Goal: Task Accomplishment & Management: Use online tool/utility

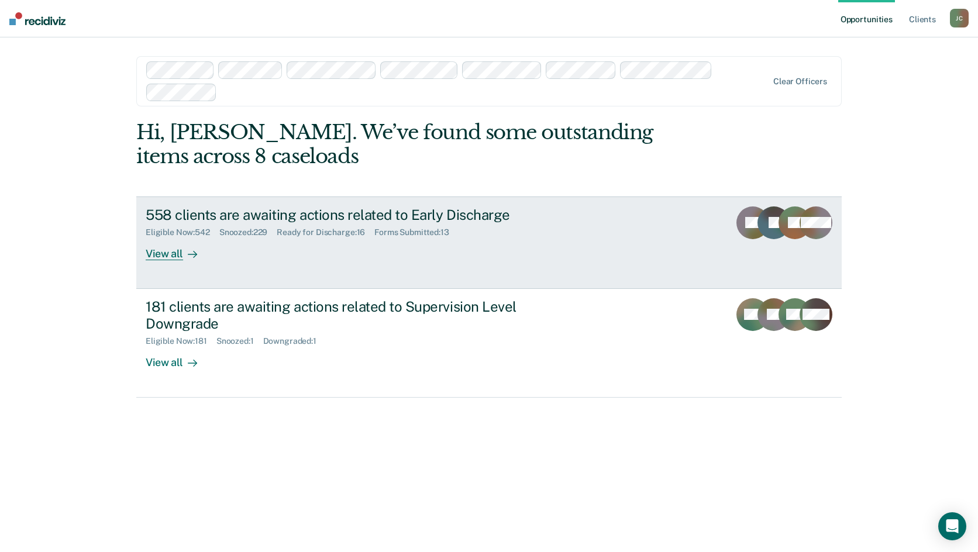
click at [267, 219] on div "558 clients are awaiting actions related to Early Discharge" at bounding box center [351, 215] width 411 height 17
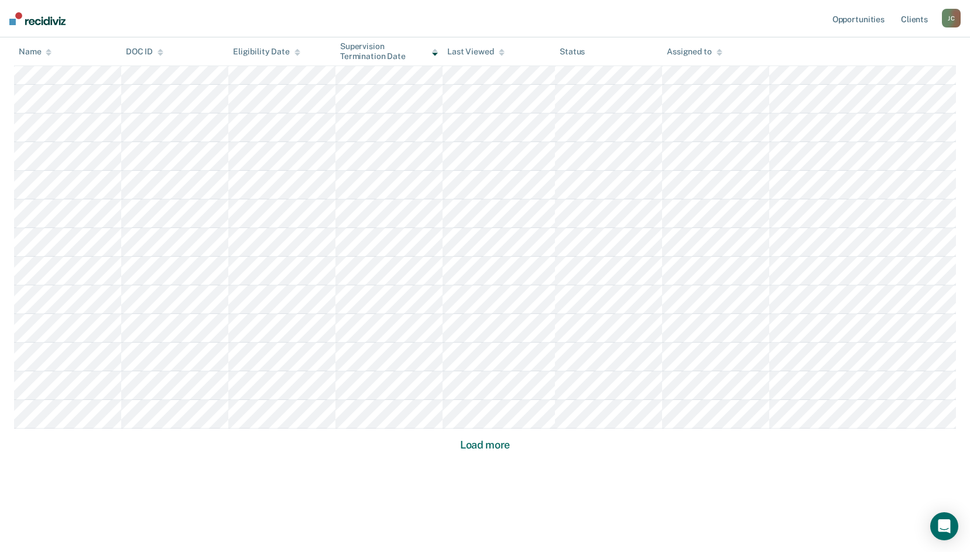
scroll to position [676, 0]
click at [468, 444] on button "Load more" at bounding box center [484, 442] width 57 height 14
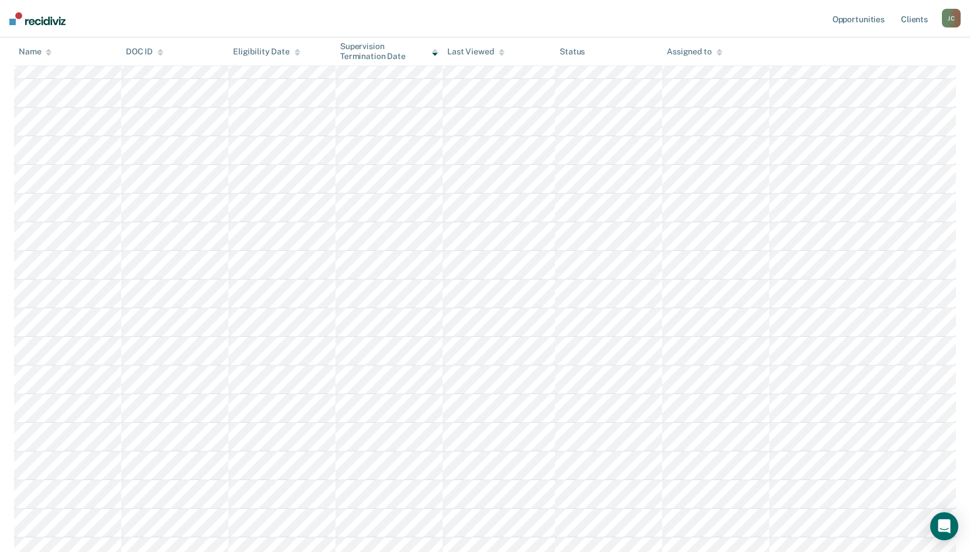
scroll to position [1537, 0]
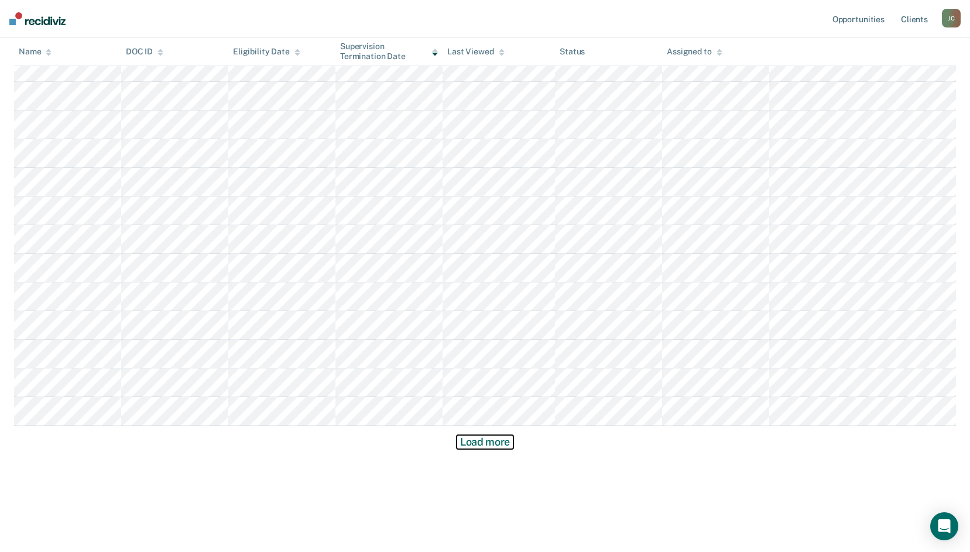
click at [486, 442] on button "Load more" at bounding box center [484, 442] width 57 height 14
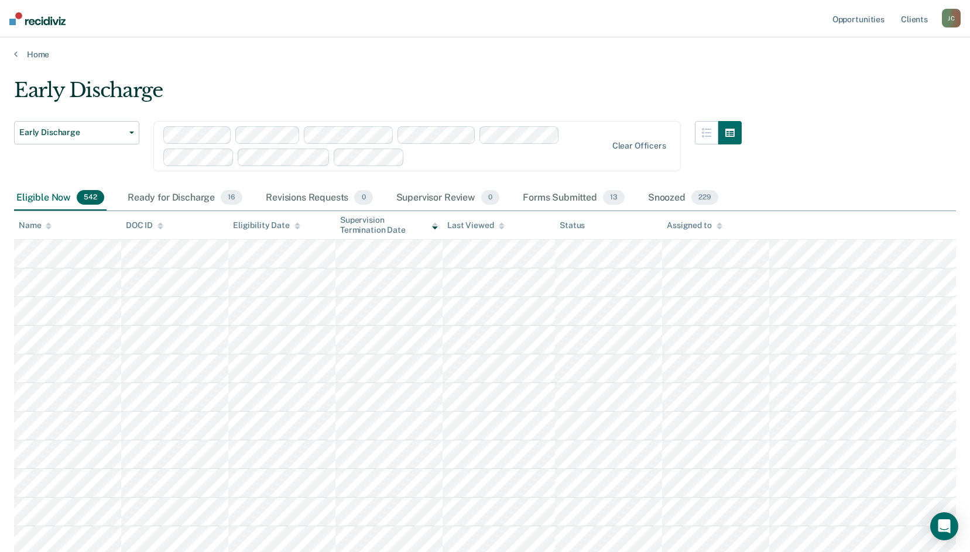
scroll to position [0, 0]
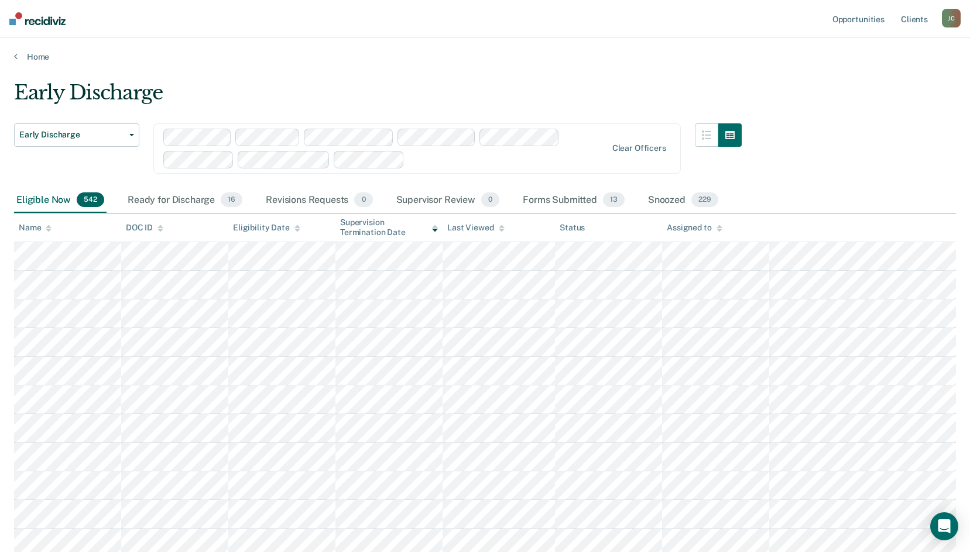
click at [159, 227] on icon at bounding box center [160, 226] width 6 height 3
click at [298, 230] on icon at bounding box center [297, 229] width 6 height 8
click at [296, 230] on icon at bounding box center [297, 230] width 6 height 3
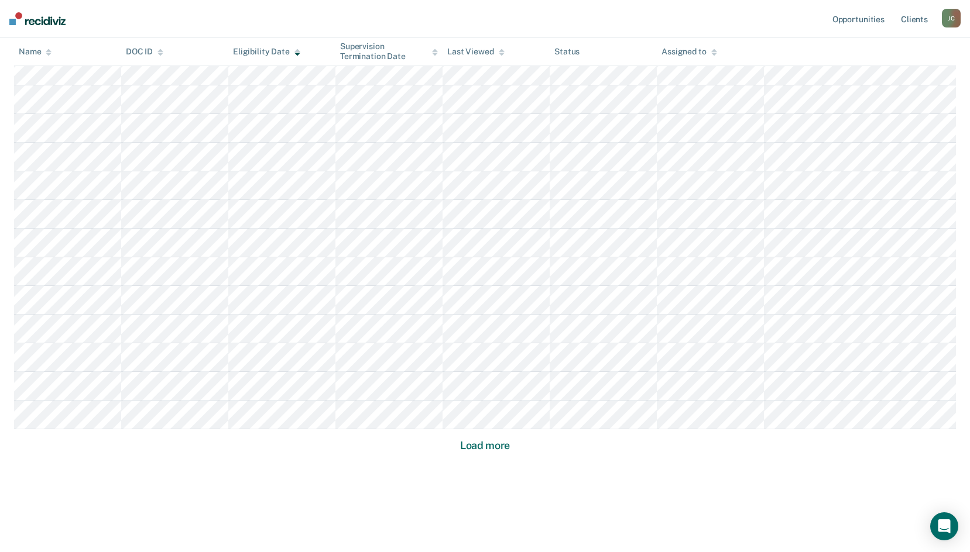
scroll to position [2397, 0]
click at [482, 445] on button "Load more" at bounding box center [484, 442] width 57 height 14
click at [510, 444] on button "Load more" at bounding box center [484, 442] width 57 height 14
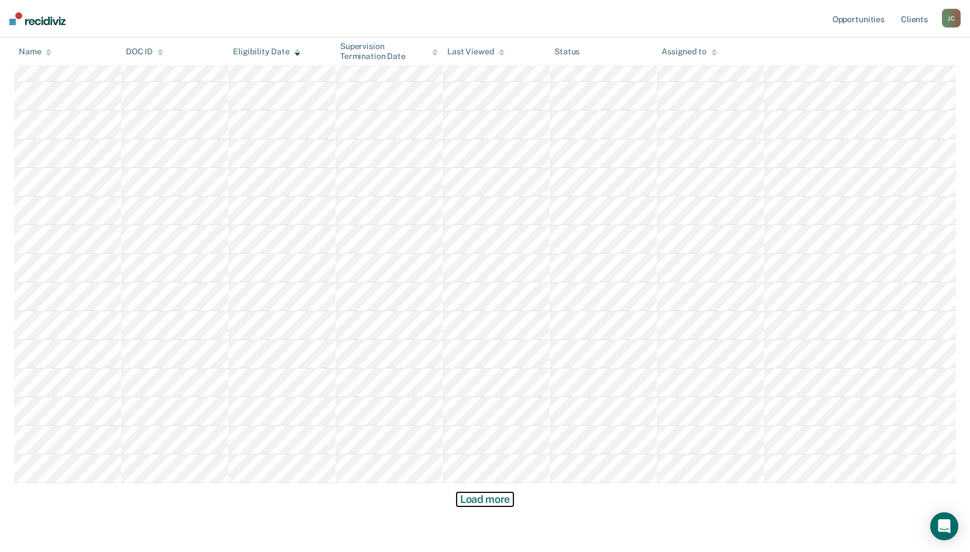
scroll to position [4117, 0]
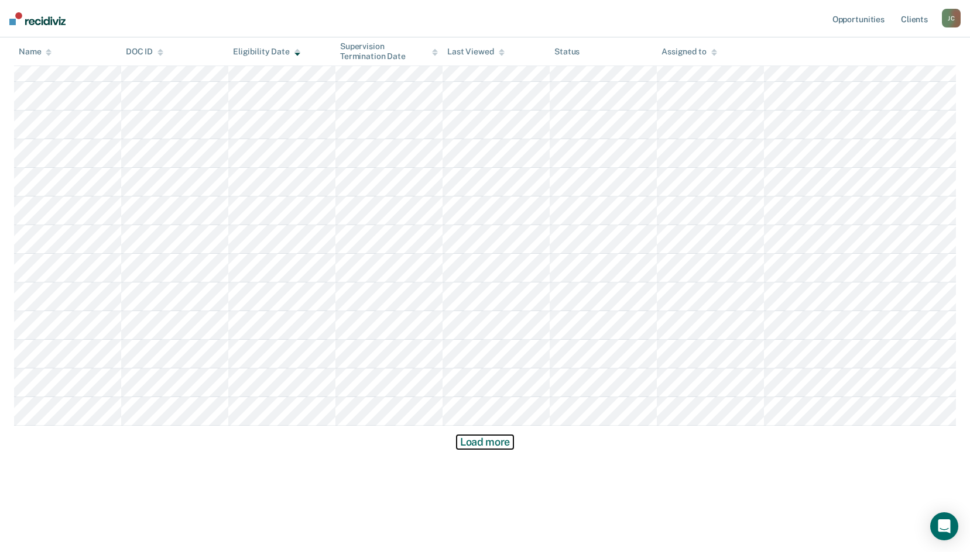
click at [503, 441] on button "Load more" at bounding box center [484, 442] width 57 height 14
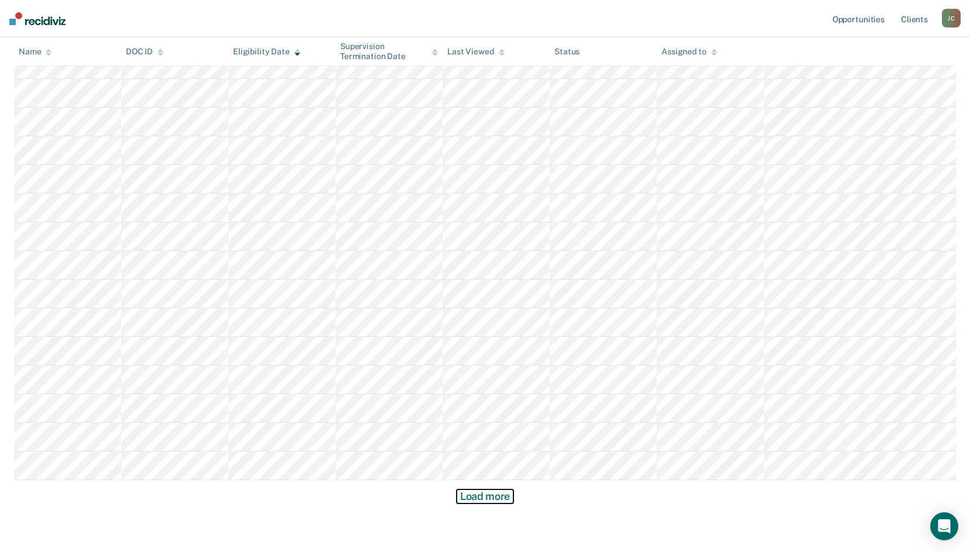
scroll to position [4977, 0]
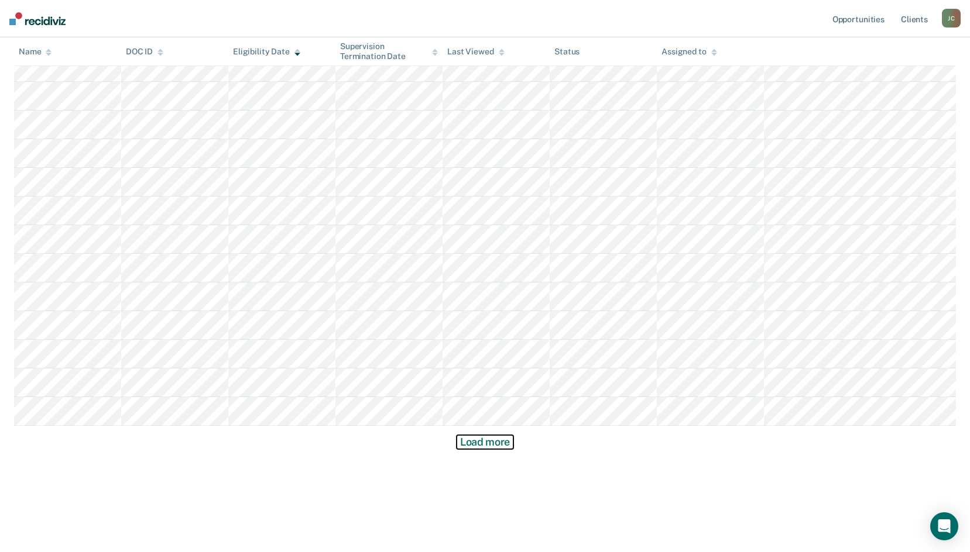
click at [503, 441] on button "Load more" at bounding box center [484, 442] width 57 height 14
click at [472, 440] on button "Load more" at bounding box center [484, 442] width 57 height 14
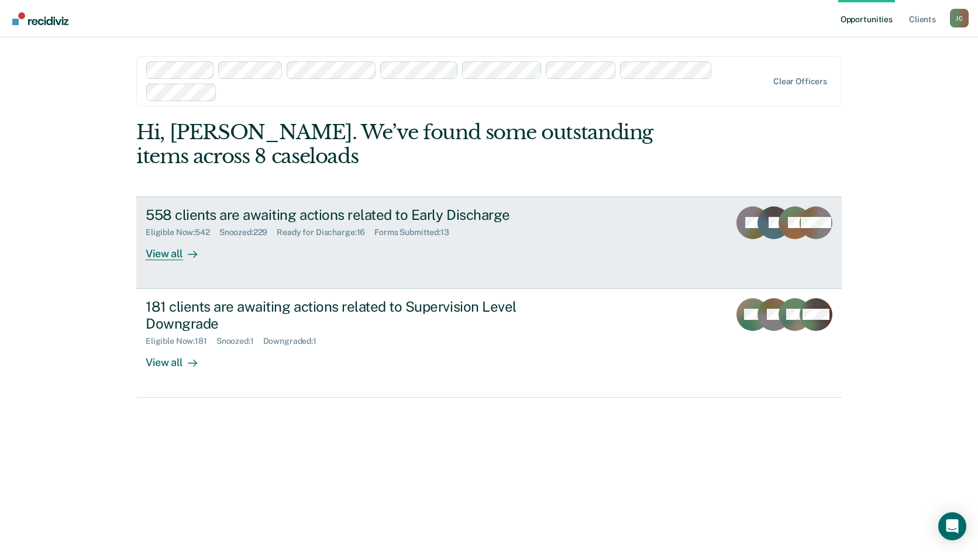
click at [324, 210] on div "558 clients are awaiting actions related to Early Discharge" at bounding box center [351, 215] width 411 height 17
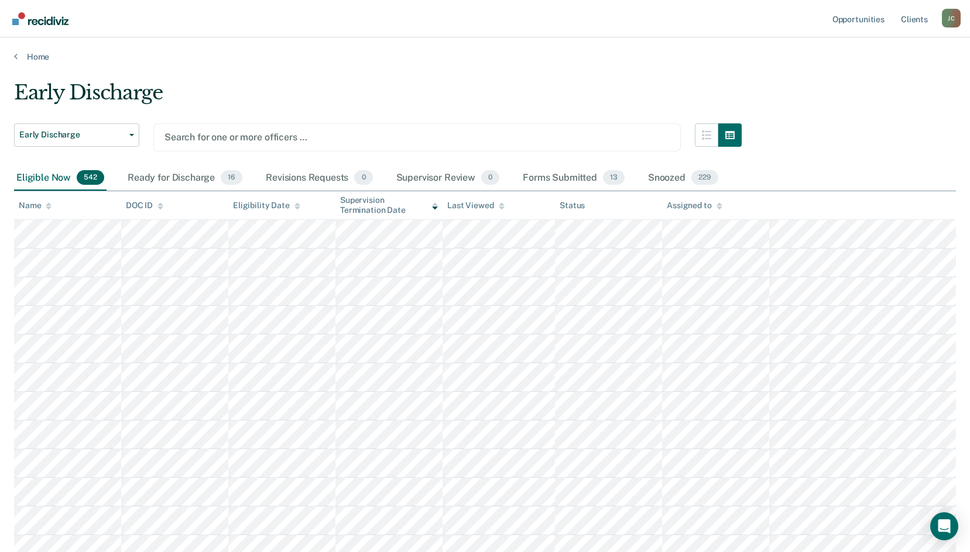
click at [175, 141] on div at bounding box center [416, 136] width 505 height 13
